Goal: Task Accomplishment & Management: Use online tool/utility

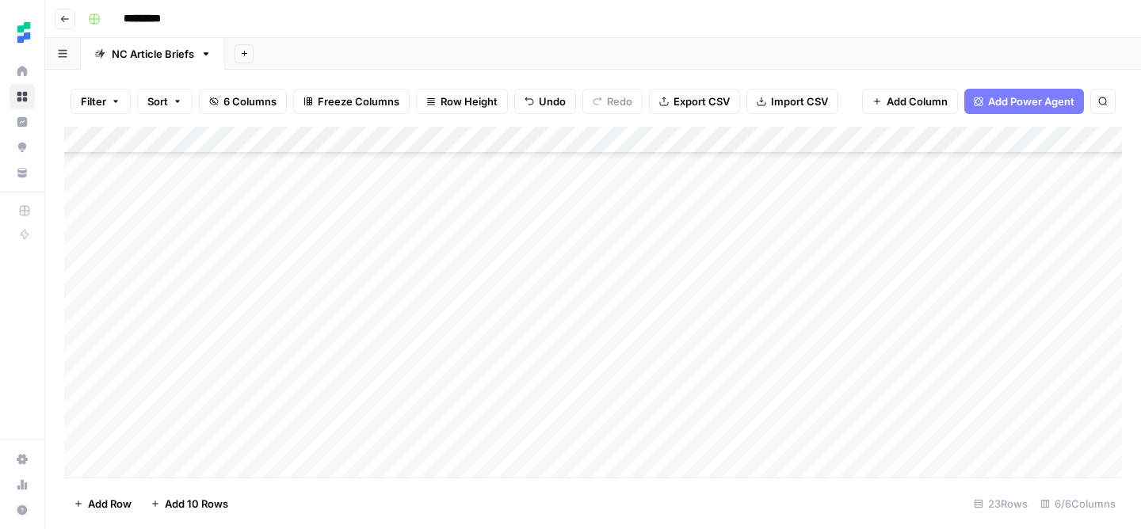
scroll to position [321, 0]
click at [965, 303] on div "Add Column" at bounding box center [593, 302] width 1058 height 351
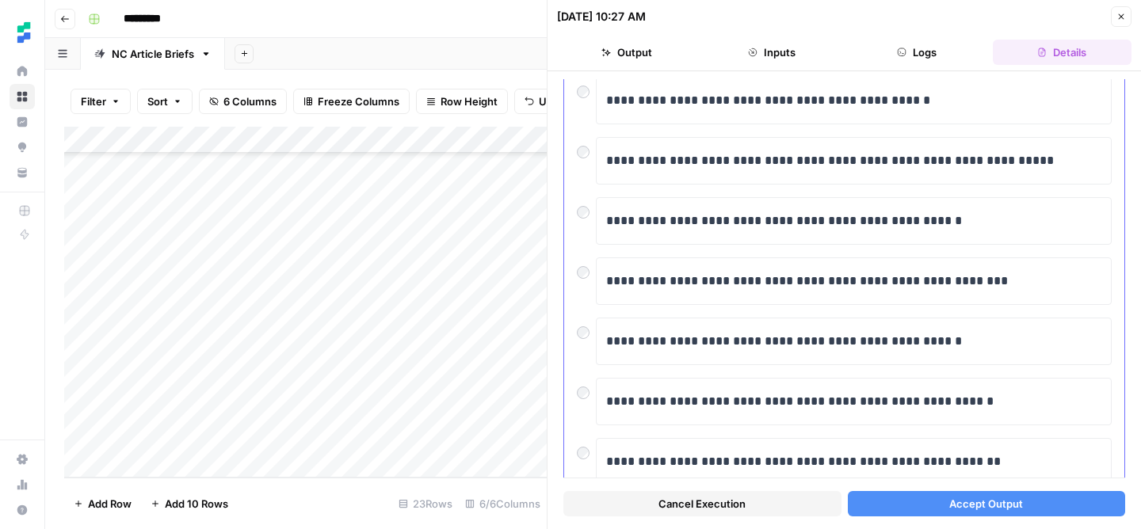
scroll to position [125, 0]
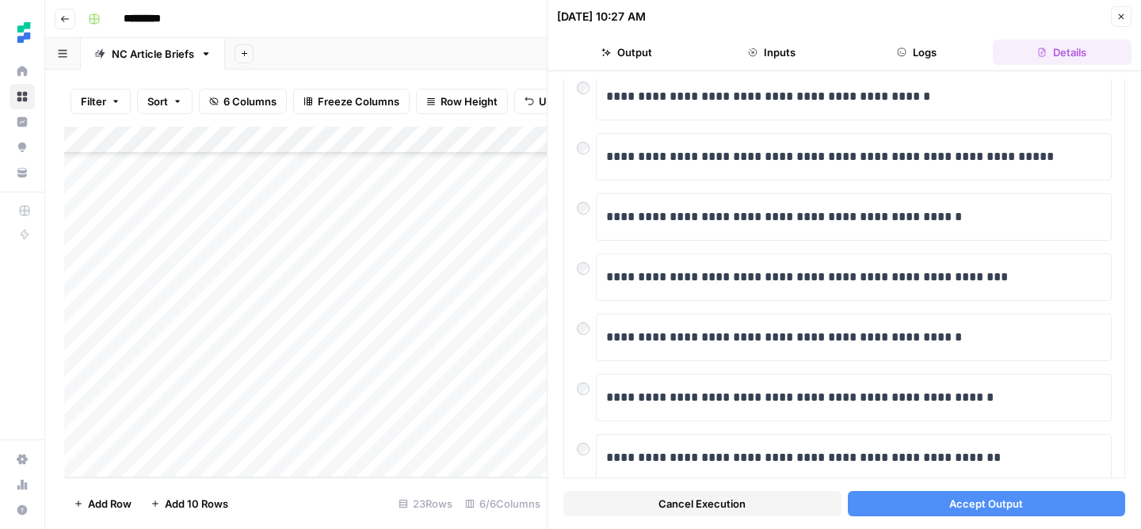
click at [955, 513] on button "Accept Output" at bounding box center [987, 503] width 278 height 25
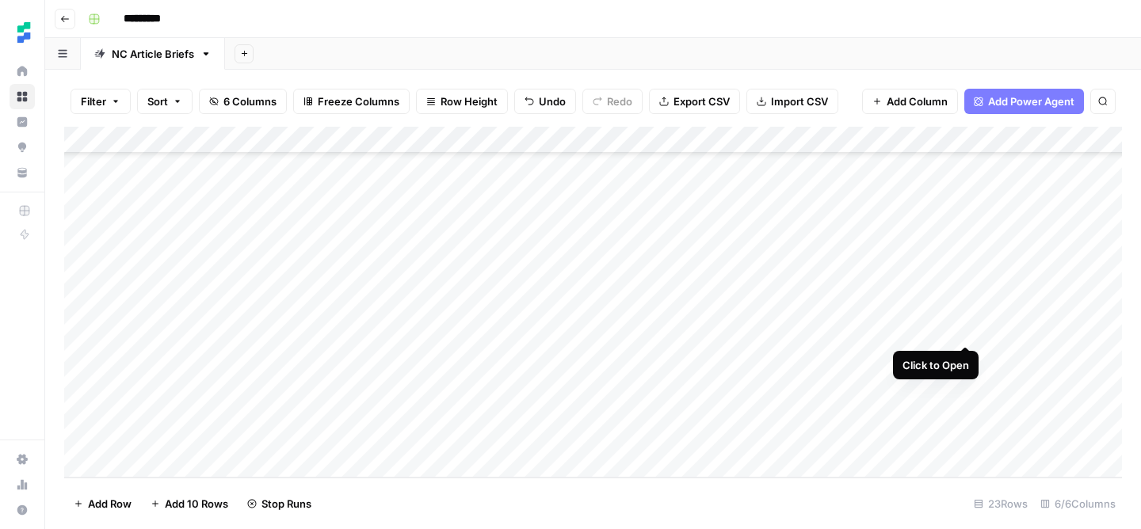
click at [962, 329] on div "Add Column" at bounding box center [593, 302] width 1058 height 351
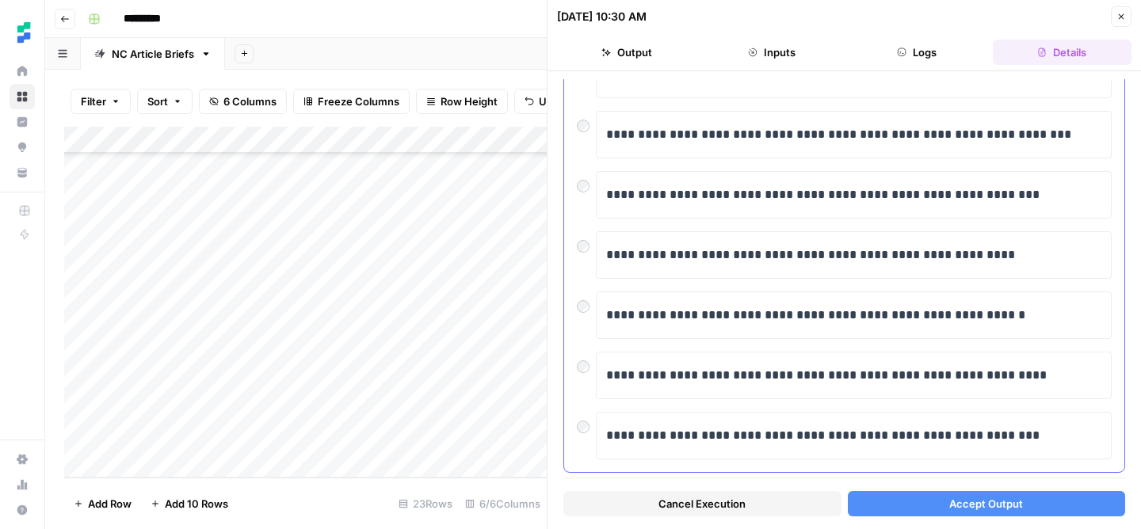
scroll to position [337, 0]
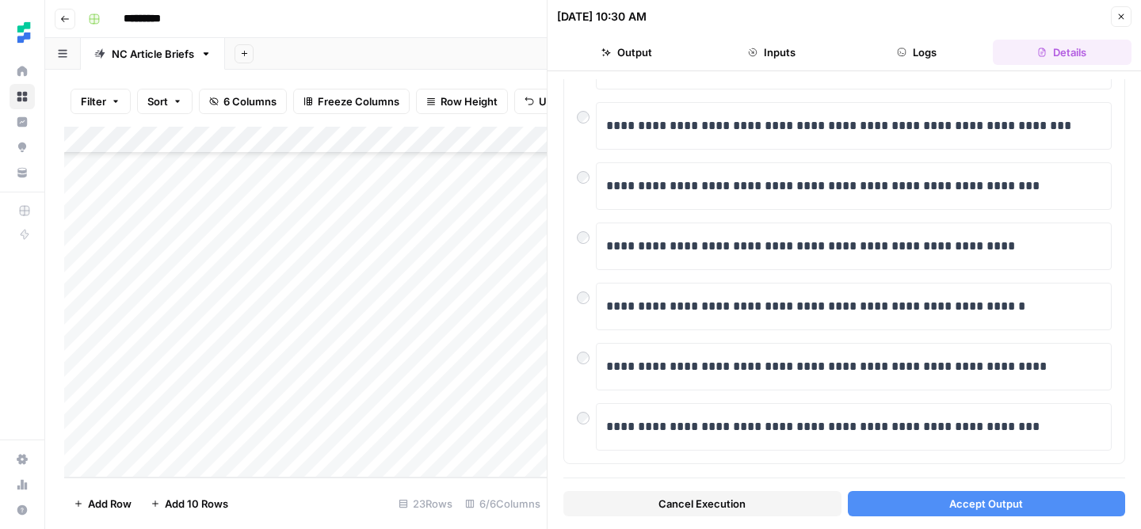
click at [894, 507] on button "Accept Output" at bounding box center [987, 503] width 278 height 25
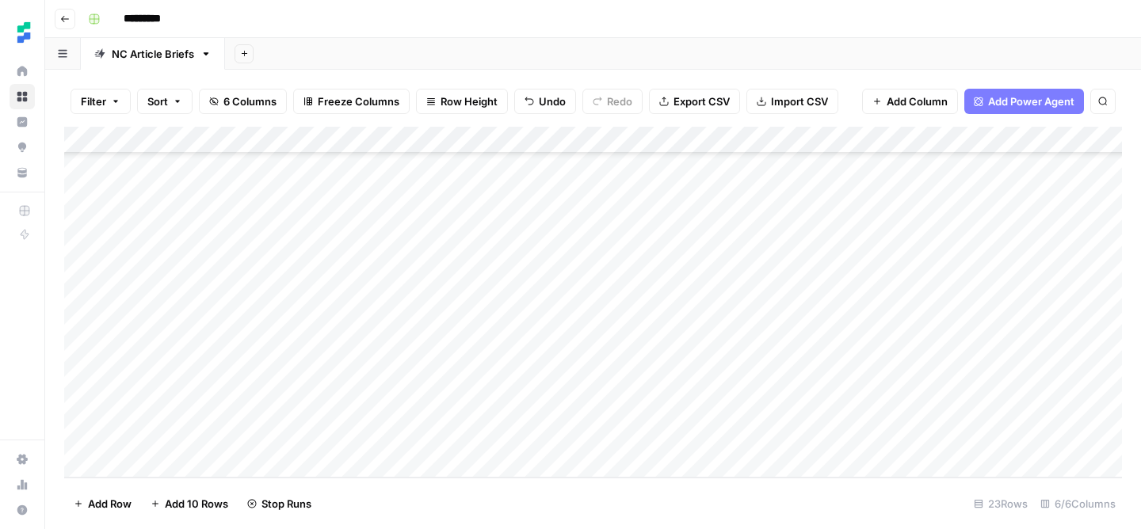
click at [964, 353] on div "Add Column" at bounding box center [593, 302] width 1058 height 351
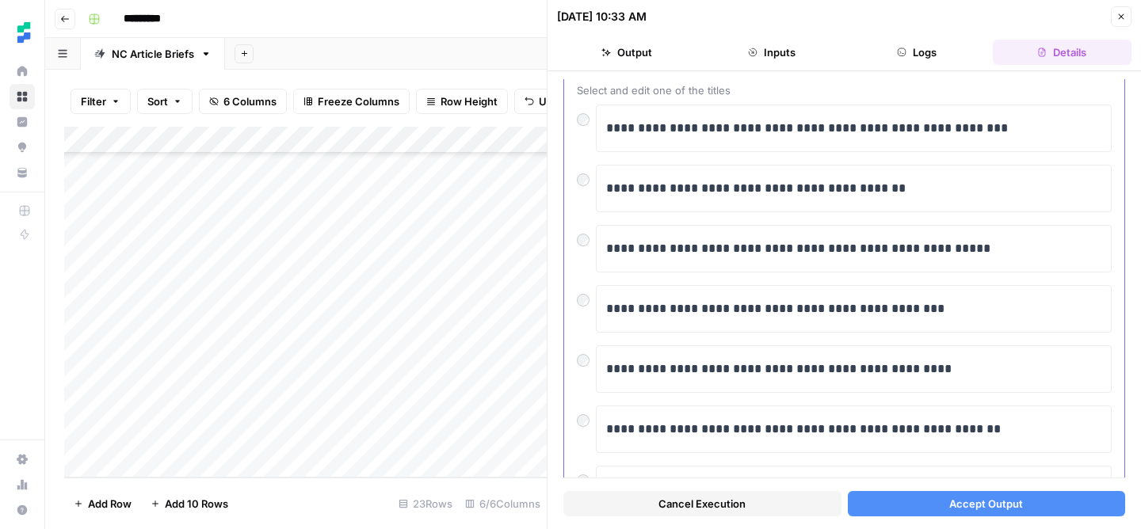
scroll to position [72, 0]
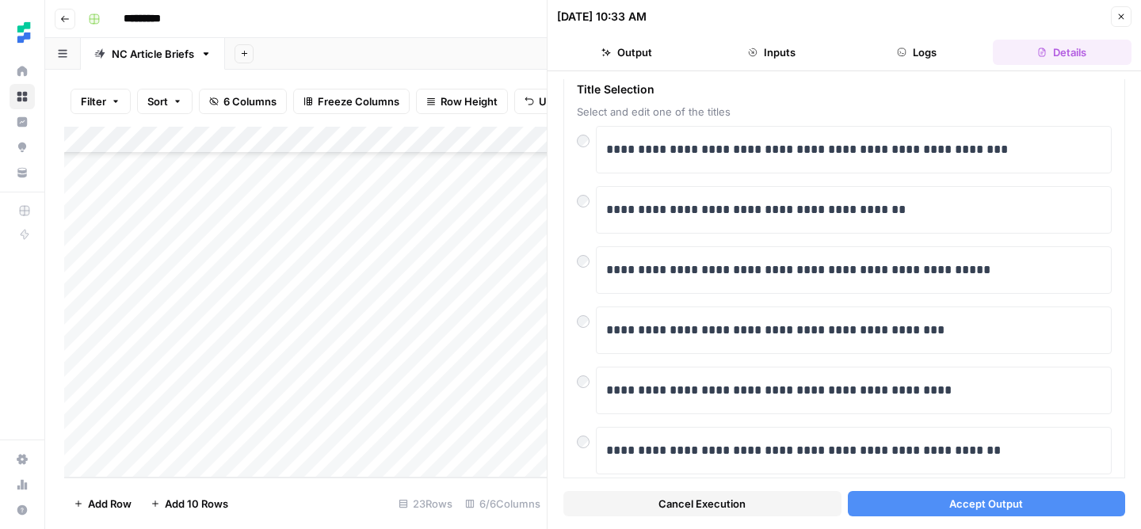
click at [904, 509] on button "Accept Output" at bounding box center [987, 503] width 278 height 25
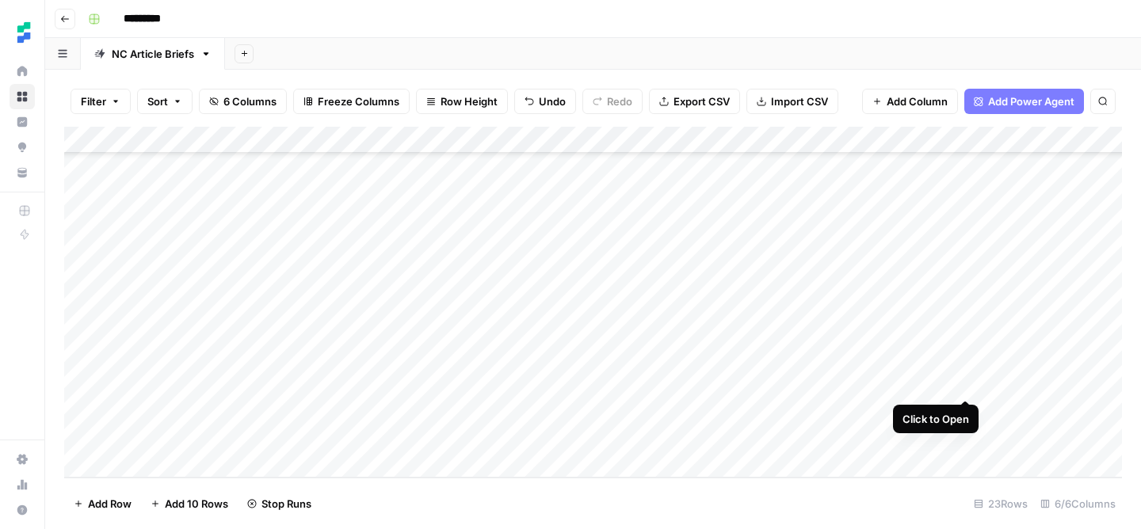
click at [963, 382] on div "Add Column" at bounding box center [593, 302] width 1058 height 351
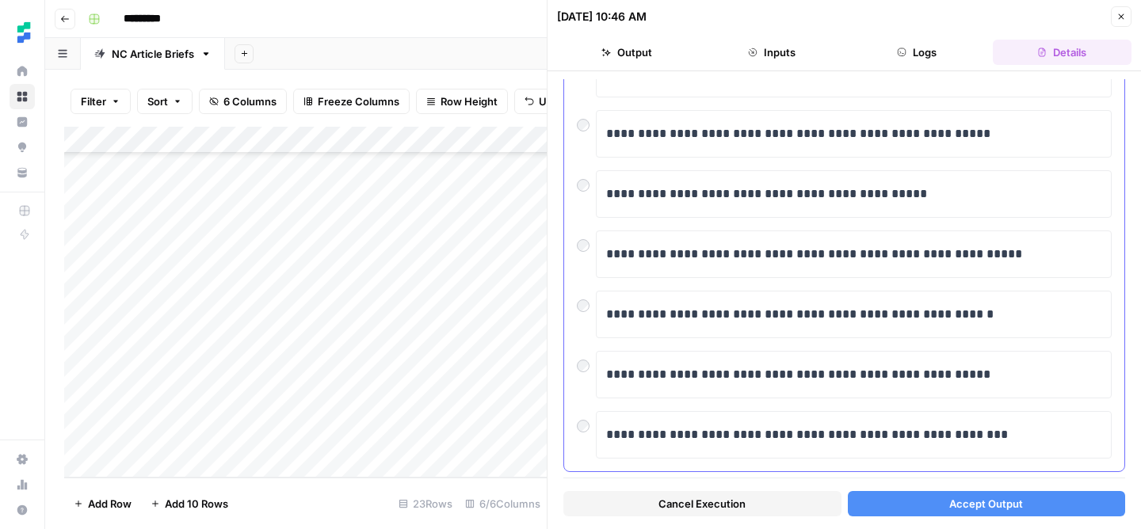
scroll to position [357, 0]
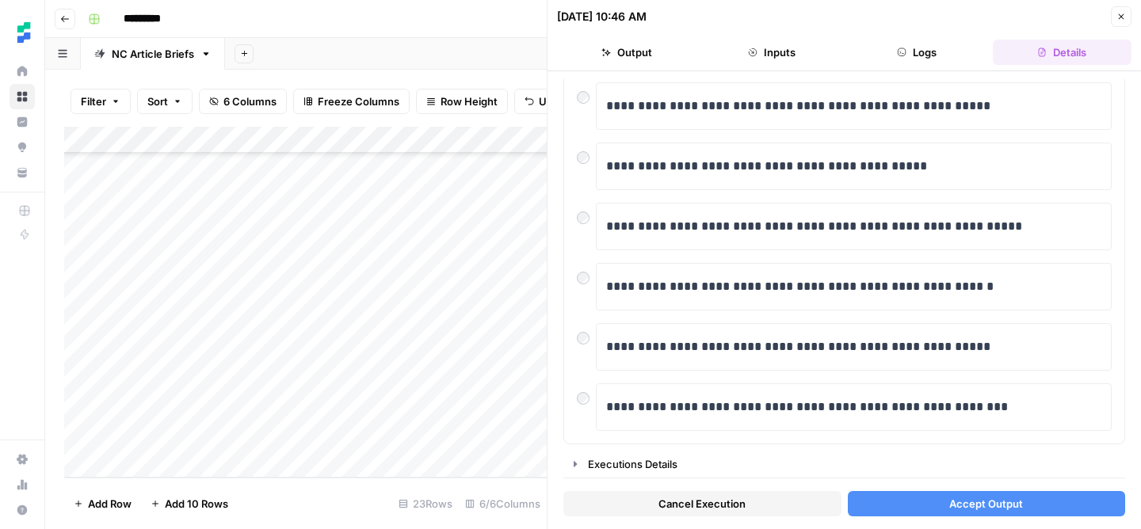
click at [936, 504] on button "Accept Output" at bounding box center [987, 503] width 278 height 25
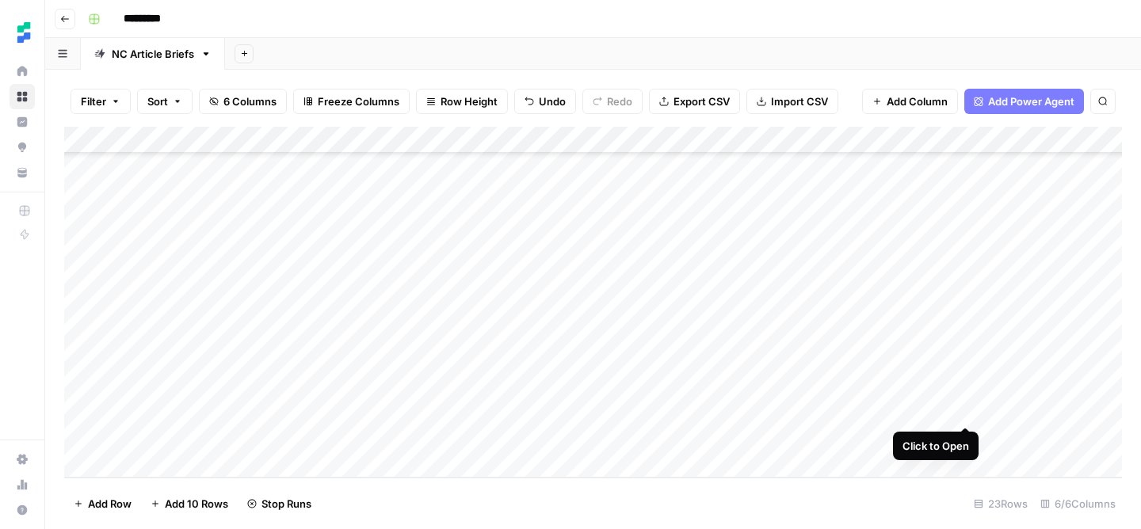
click at [967, 411] on div "Add Column" at bounding box center [593, 302] width 1058 height 351
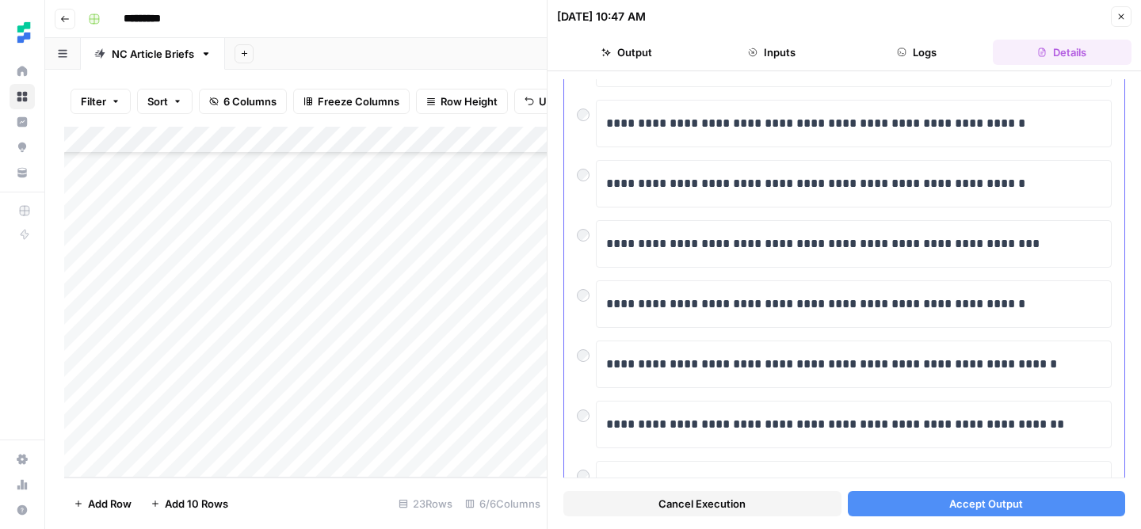
scroll to position [162, 0]
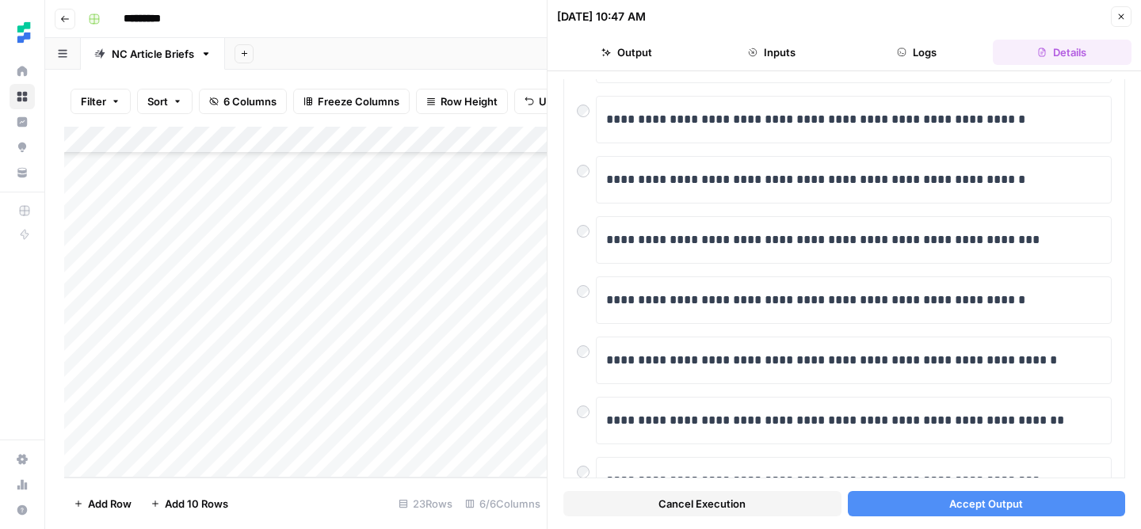
click at [922, 504] on button "Accept Output" at bounding box center [987, 503] width 278 height 25
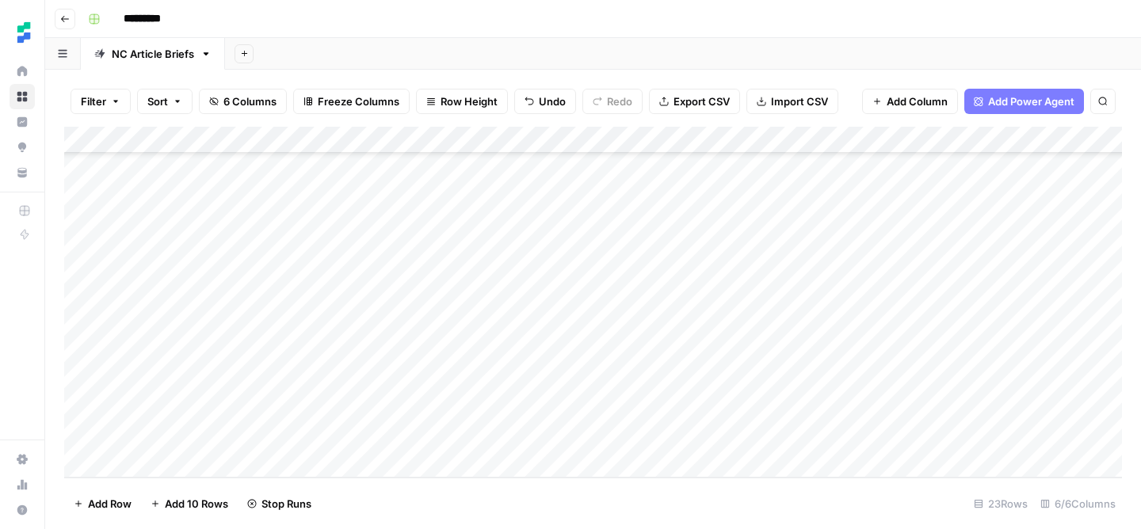
click at [966, 438] on div "Add Column" at bounding box center [593, 302] width 1058 height 351
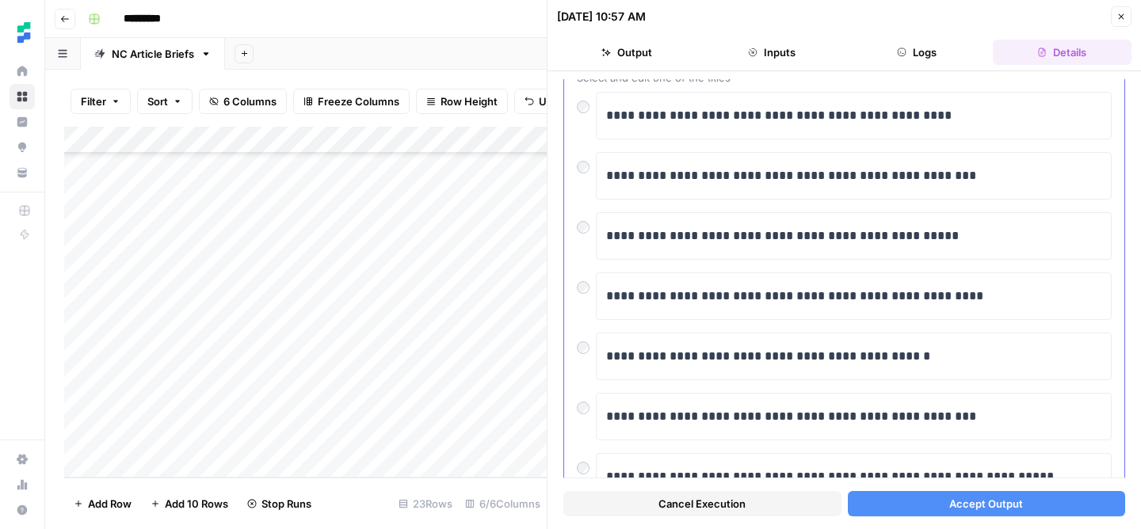
scroll to position [129, 0]
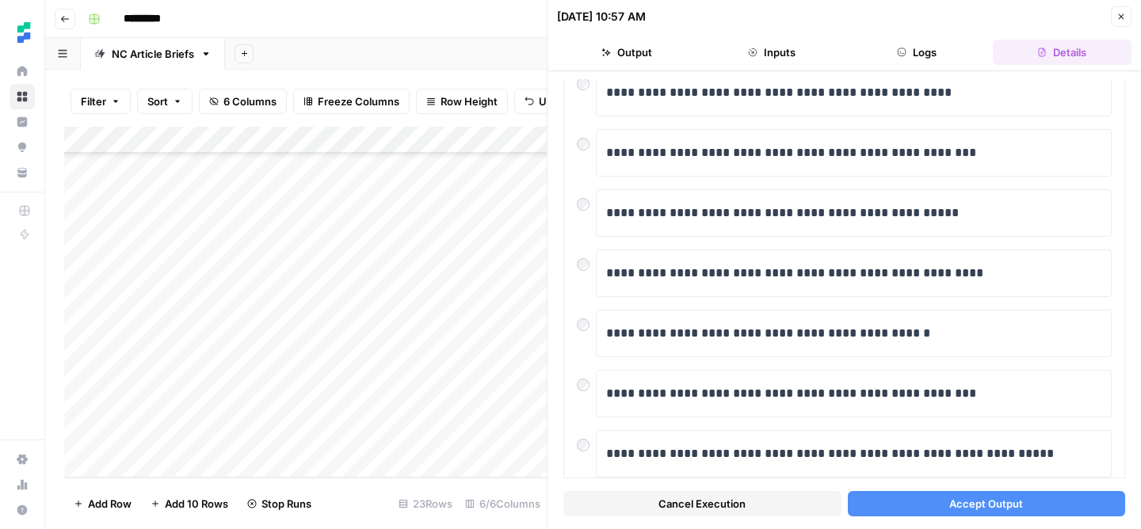
click at [937, 506] on button "Accept Output" at bounding box center [987, 503] width 278 height 25
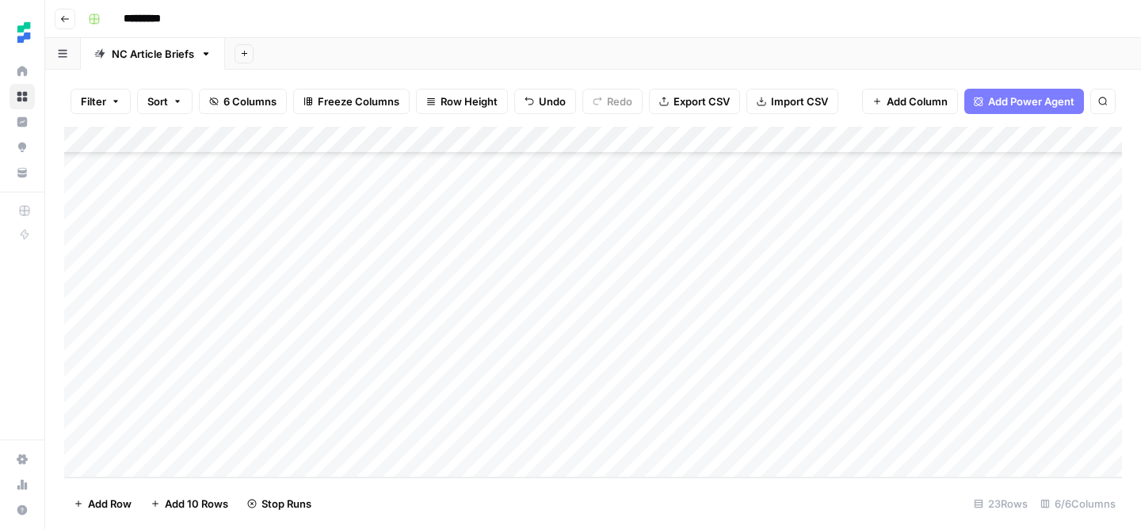
click at [273, 307] on div "Add Column" at bounding box center [593, 302] width 1058 height 351
click at [430, 485] on footer "Add Row Add 10 Rows Stop Runs 23 Rows 6/6 Columns" at bounding box center [593, 504] width 1058 height 52
click at [237, 297] on div "Add Column" at bounding box center [593, 302] width 1058 height 351
click at [237, 297] on textarea "**********" at bounding box center [246, 304] width 254 height 22
